Goal: Find specific fact: Find contact information

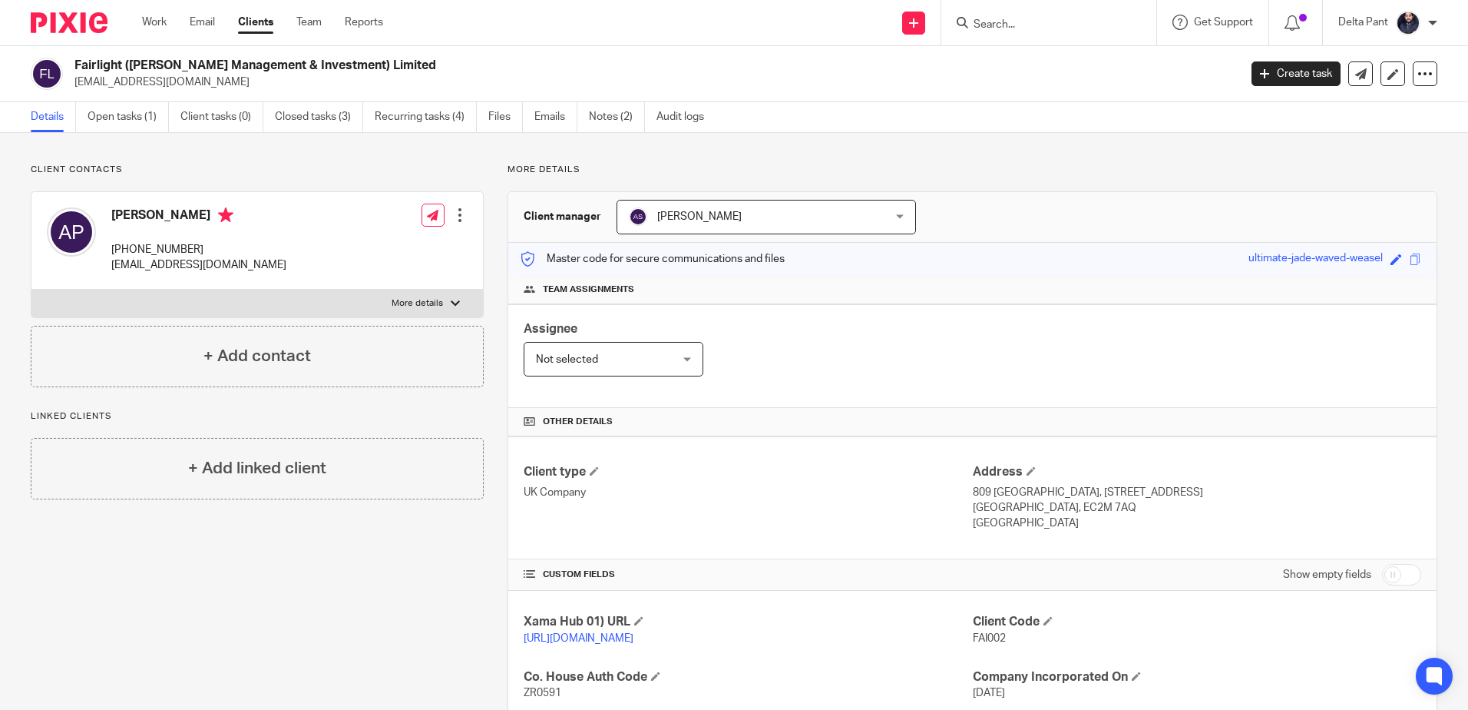
click at [1014, 17] on form at bounding box center [1054, 22] width 164 height 19
click at [1021, 31] on input "Search" at bounding box center [1041, 25] width 138 height 14
paste input "https://mycommerciallawyers.com"
type input "https://mycommerciallawyers.com"
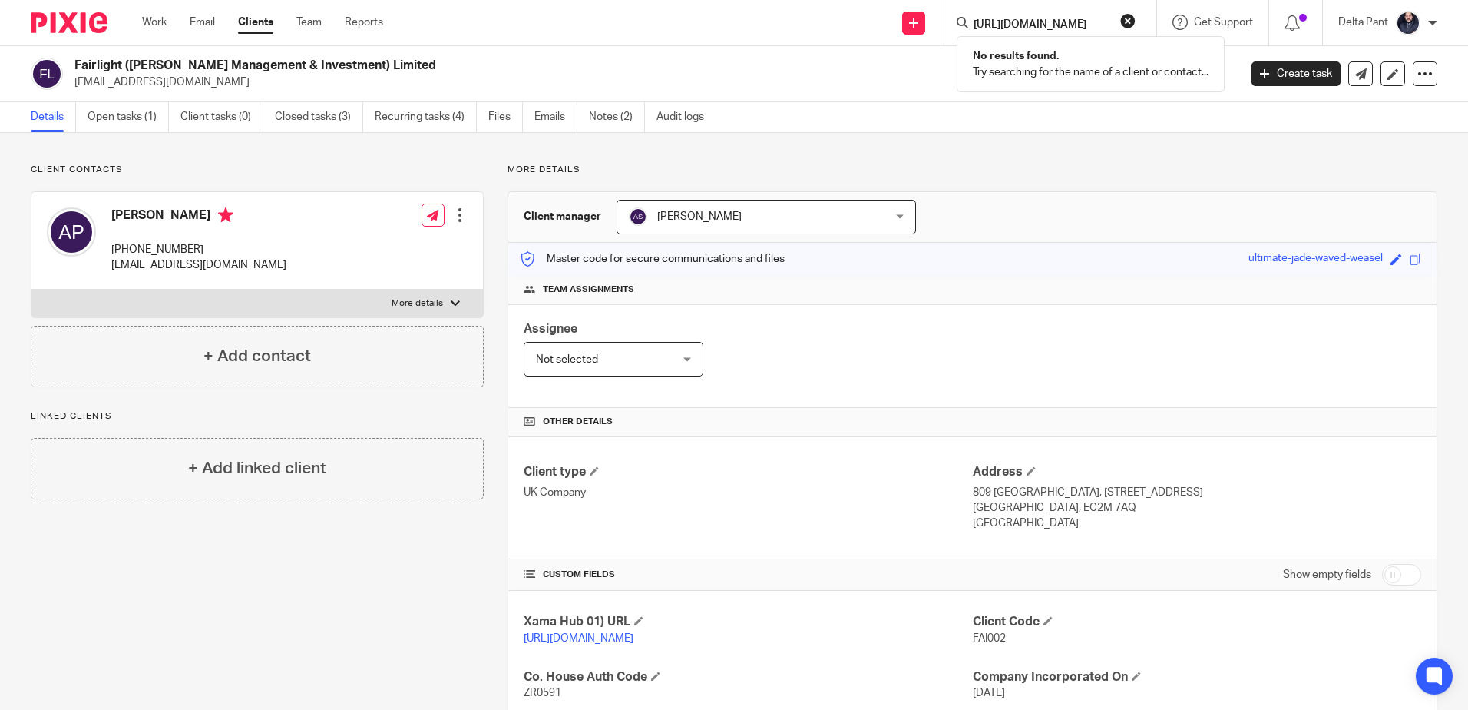
scroll to position [0, 0]
click at [1139, 17] on div "https://mycommerciallawyers.com No results found. Try searching for the name of…" at bounding box center [1049, 22] width 215 height 45
click at [1130, 18] on button "reset" at bounding box center [1127, 20] width 15 height 15
click at [1077, 25] on input "Search" at bounding box center [1041, 25] width 138 height 14
paste input "[PERSON_NAME]"
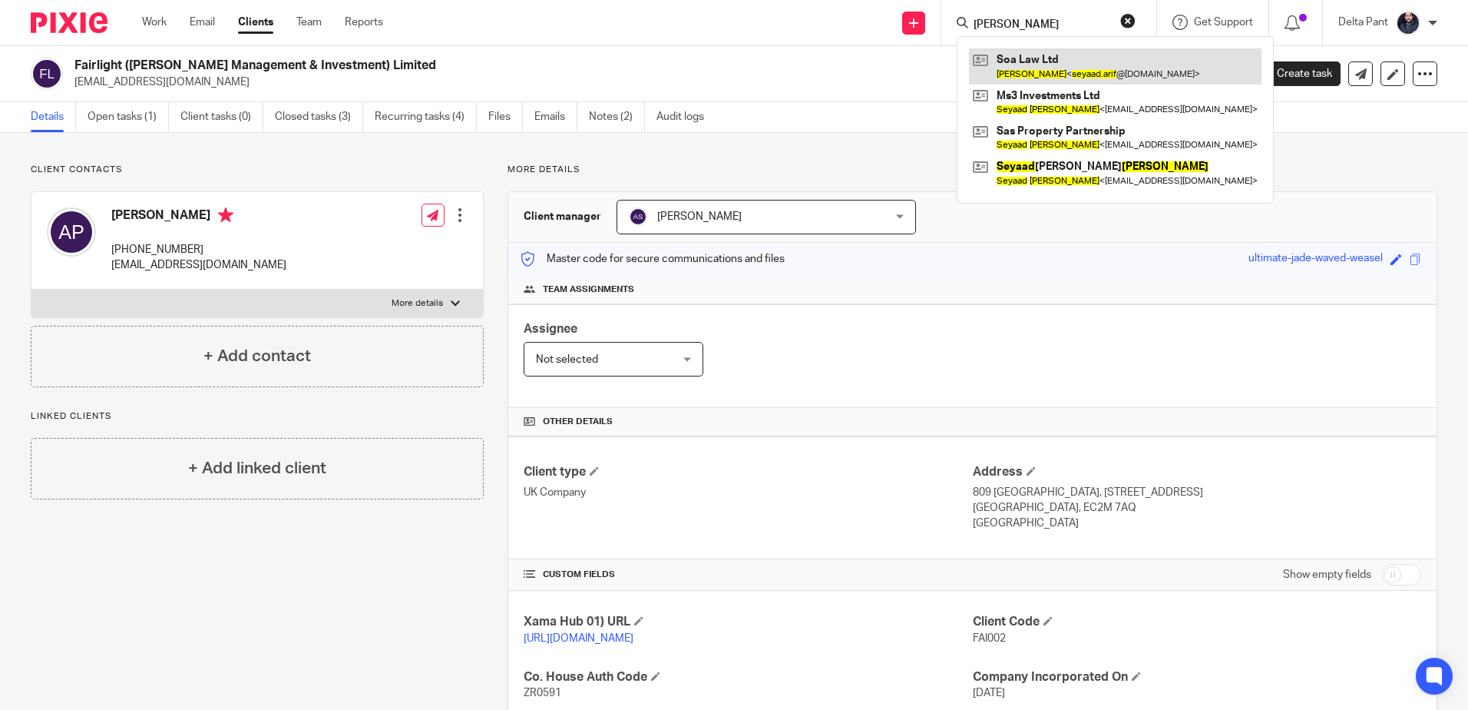
type input "[PERSON_NAME]"
click at [1045, 68] on link at bounding box center [1115, 65] width 293 height 35
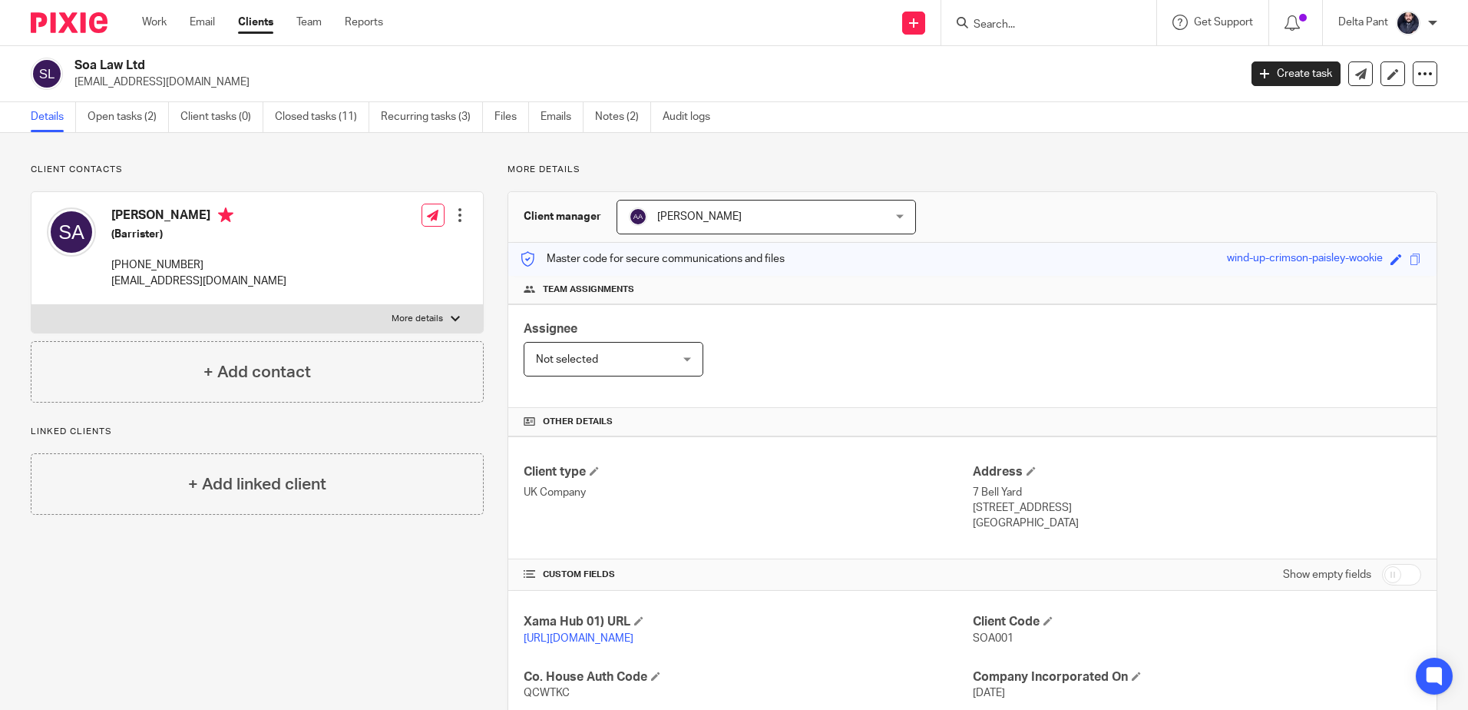
drag, startPoint x: 307, startPoint y: 282, endPoint x: 106, endPoint y: 281, distance: 201.2
click at [106, 281] on div "[PERSON_NAME] (Barrister) [PHONE_NUMBER] [EMAIL_ADDRESS][DOMAIN_NAME] Edit cont…" at bounding box center [257, 248] width 452 height 113
copy p "[EMAIL_ADDRESS][DOMAIN_NAME]"
click at [1038, 22] on input "Search" at bounding box center [1041, 25] width 138 height 14
paste input "[EMAIL_ADDRESS][DOMAIN_NAME]"
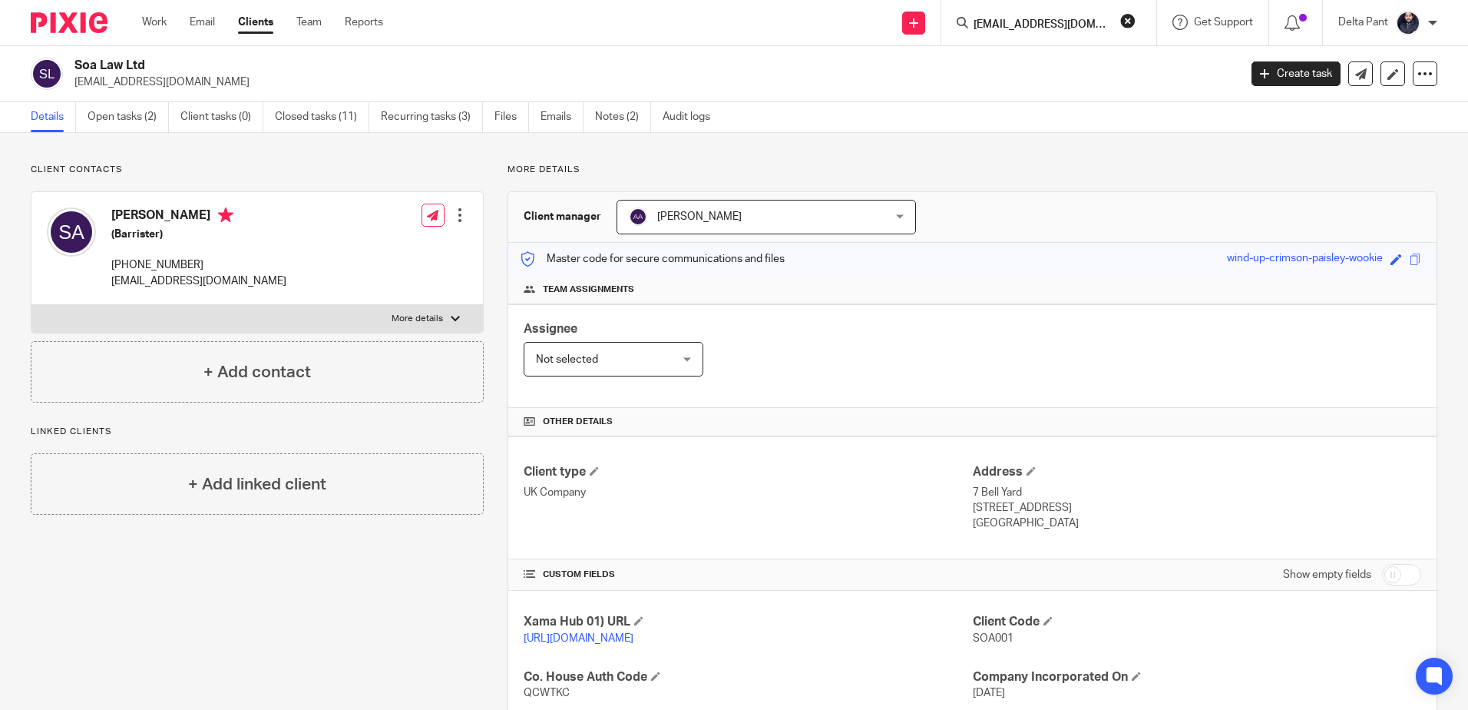
scroll to position [0, 63]
type input "[EMAIL_ADDRESS][DOMAIN_NAME]"
